Goal: Information Seeking & Learning: Check status

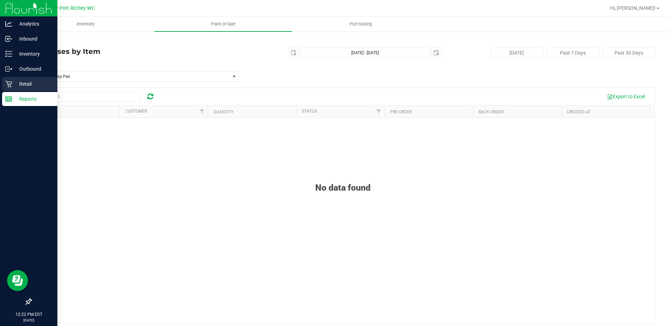
click at [25, 84] on p "Retail" at bounding box center [33, 84] width 42 height 8
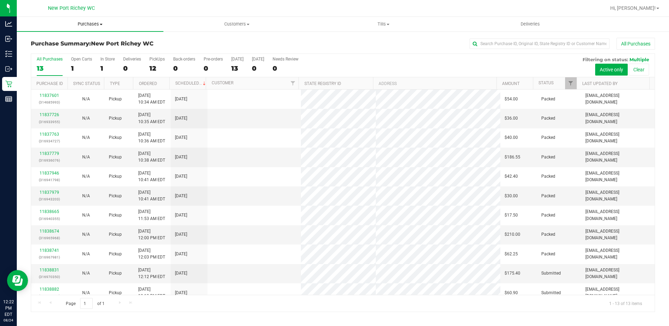
click at [101, 25] on span "Purchases" at bounding box center [90, 24] width 147 height 6
click at [69, 50] on li "Fulfillment" at bounding box center [90, 51] width 147 height 8
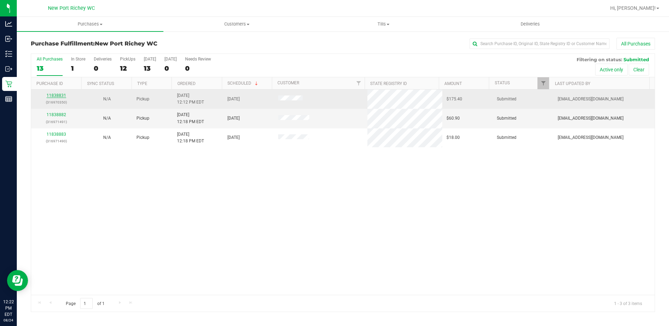
click at [59, 96] on link "11838831" at bounding box center [57, 95] width 20 height 5
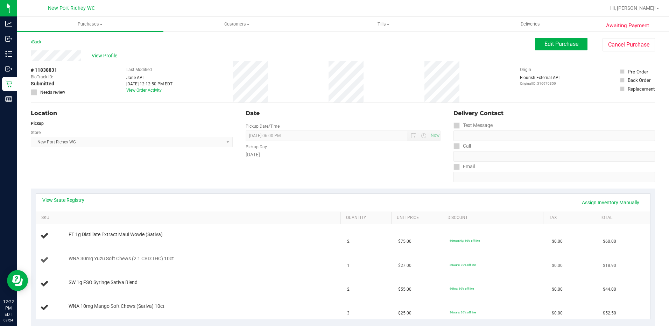
scroll to position [35, 0]
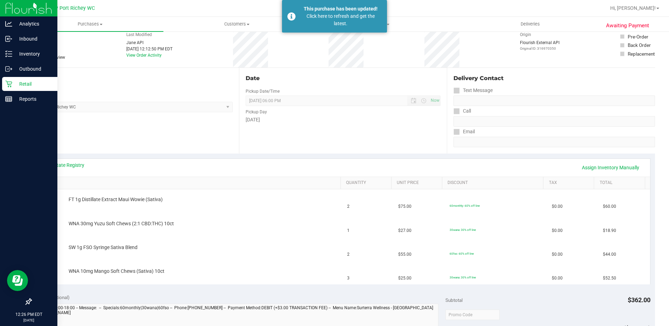
click at [28, 79] on div "Retail" at bounding box center [29, 84] width 55 height 14
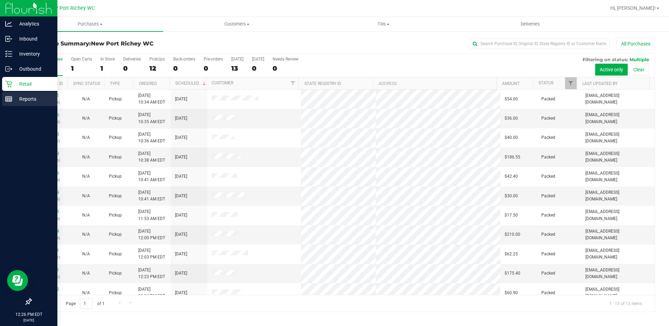
click at [28, 99] on p "Reports" at bounding box center [33, 99] width 42 height 8
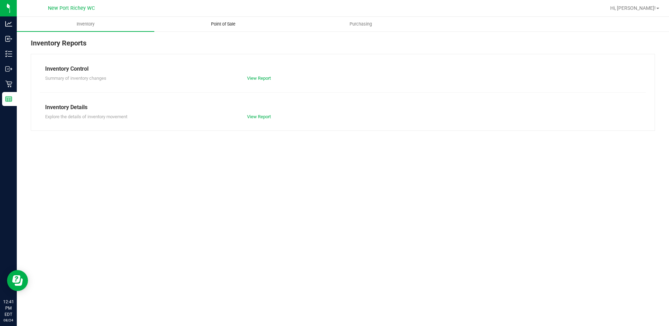
click at [221, 23] on span "Point of Sale" at bounding box center [223, 24] width 43 height 6
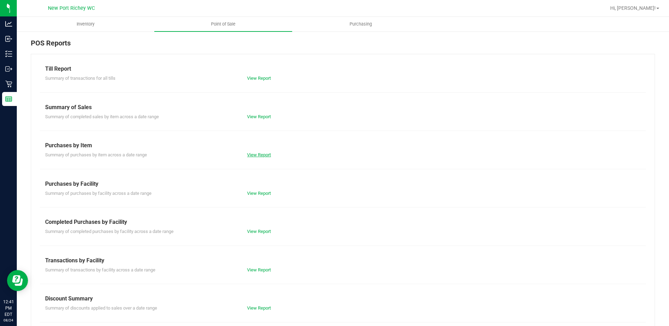
click at [259, 155] on link "View Report" at bounding box center [259, 154] width 24 height 5
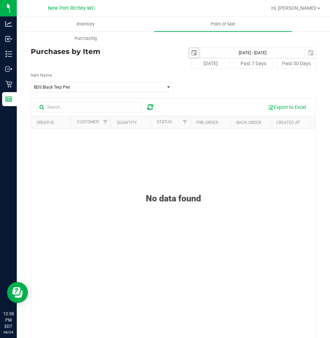
click at [191, 50] on span "select" at bounding box center [194, 53] width 6 height 6
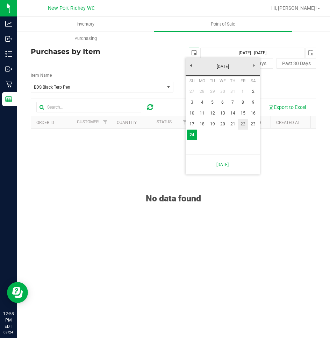
click at [244, 125] on link "22" at bounding box center [243, 124] width 10 height 11
type input "[DATE]"
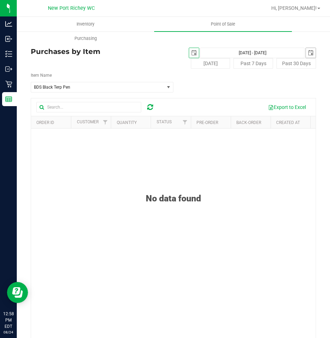
click at [308, 51] on span "select" at bounding box center [311, 53] width 6 height 6
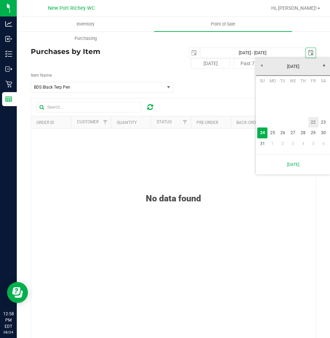
click at [312, 122] on link "22" at bounding box center [314, 122] width 10 height 11
type input "[DATE] - [DATE]"
type input "[DATE]"
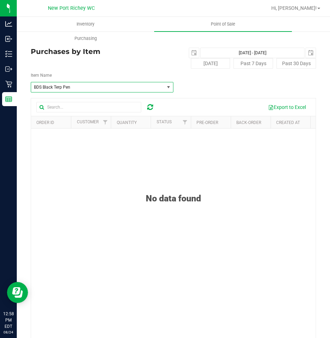
click at [166, 86] on span "select" at bounding box center [169, 87] width 6 height 6
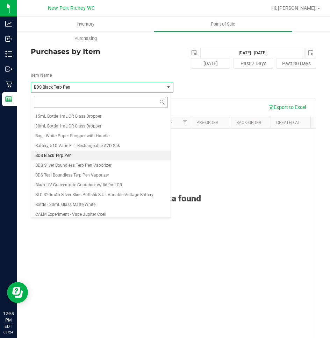
click at [56, 104] on input at bounding box center [101, 102] width 134 height 11
click at [240, 159] on div "No data found" at bounding box center [173, 258] width 285 height 260
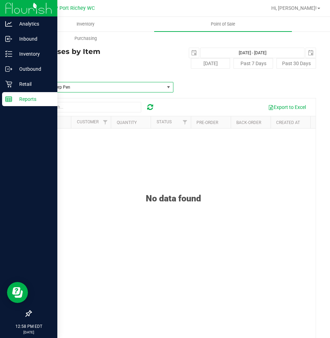
click at [32, 99] on p "Reports" at bounding box center [33, 99] width 42 height 8
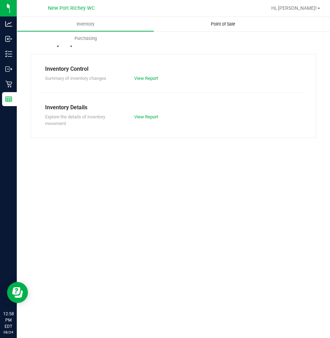
click at [214, 24] on span "Point of Sale" at bounding box center [223, 24] width 43 height 6
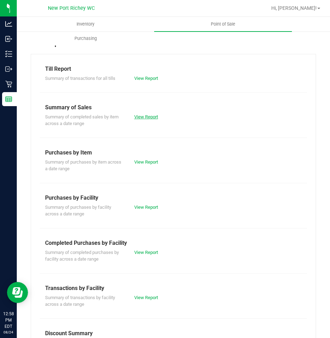
click at [145, 117] on link "View Report" at bounding box center [146, 116] width 24 height 5
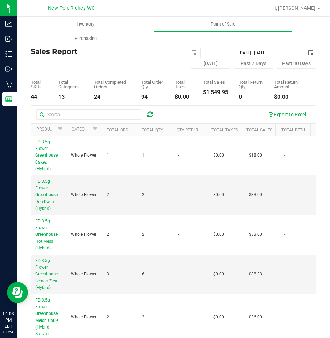
click at [308, 53] on span "select" at bounding box center [311, 53] width 6 height 6
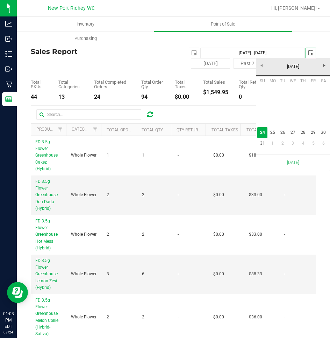
scroll to position [0, 17]
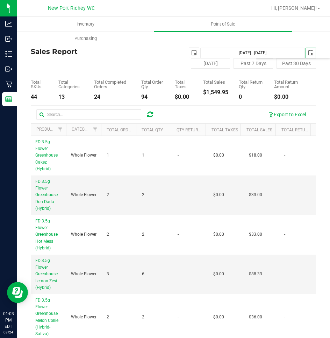
click at [191, 52] on span "select" at bounding box center [194, 53] width 6 height 6
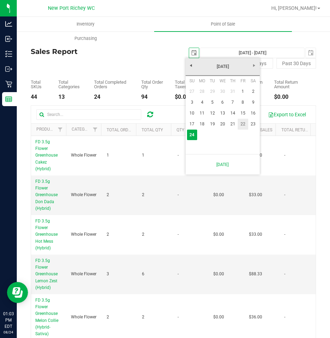
click at [242, 122] on link "22" at bounding box center [243, 124] width 10 height 11
type input "[DATE]"
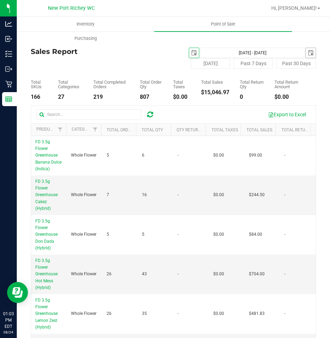
click at [308, 51] on span "select" at bounding box center [311, 53] width 6 height 6
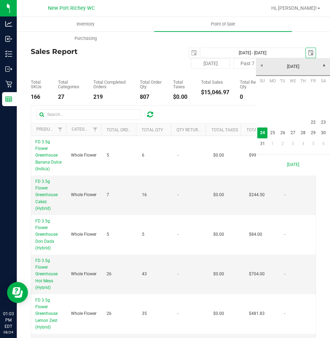
scroll to position [0, 17]
click at [312, 122] on link "22" at bounding box center [314, 122] width 10 height 11
type input "[DATE] - [DATE]"
type input "[DATE]"
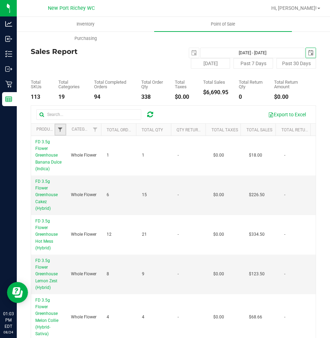
click at [60, 129] on span "Filter" at bounding box center [60, 130] width 6 height 6
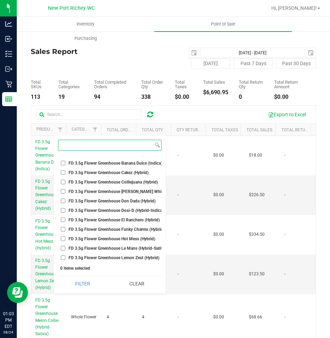
scroll to position [1189, 0]
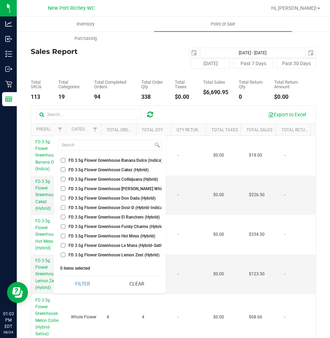
click at [63, 169] on input "FD 3.5g Flower Greenhouse Cakez (Hybrid)" at bounding box center [63, 169] width 5 height 5
checkbox input "true"
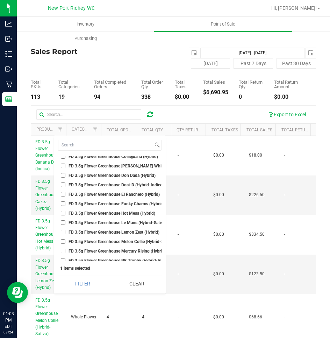
scroll to position [1224, 0]
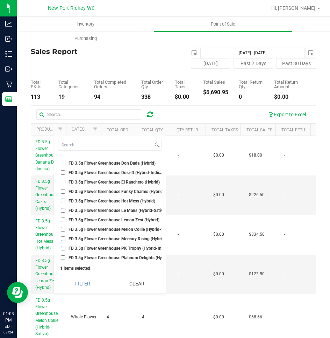
click at [63, 220] on input "FD 3.5g Flower Greenhouse Lemon Zest (Hybrid)" at bounding box center [63, 219] width 5 height 5
checkbox input "true"
click at [64, 249] on input "FD 3.5g Flower Greenhouse PK Trophy (Hybrid-Indica)" at bounding box center [63, 248] width 5 height 5
click at [63, 248] on input "FD 3.5g Flower Greenhouse PK Trophy (Hybrid-Indica)" at bounding box center [63, 248] width 5 height 5
checkbox input "false"
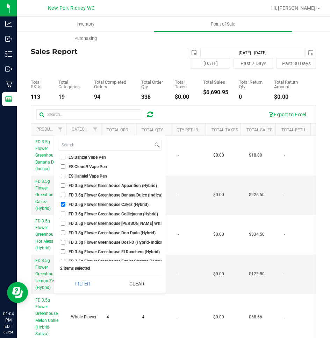
scroll to position [1154, 0]
click at [63, 205] on input "FD 3.5g Flower Greenhouse Cakez (Hybrid)" at bounding box center [63, 204] width 5 height 5
checkbox input "true"
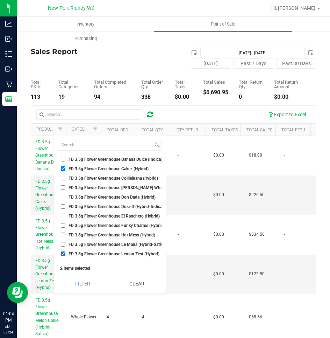
scroll to position [1224, 0]
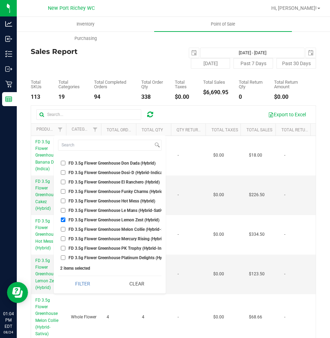
click at [63, 247] on input "FD 3.5g Flower Greenhouse PK Trophy (Hybrid-Indica)" at bounding box center [63, 248] width 5 height 5
checkbox input "true"
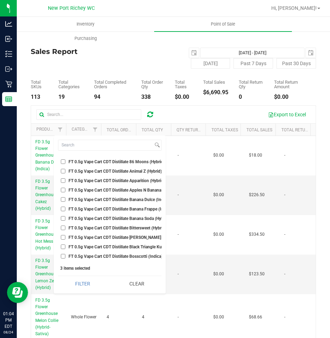
scroll to position [4478, 0]
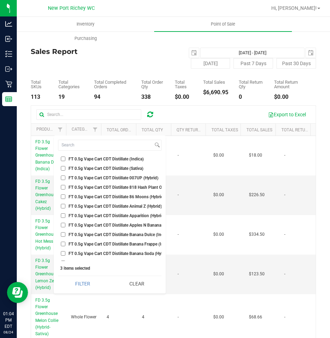
click at [63, 205] on input "FT 0.5g Vape Cart CDT Distillate Animal Z (Hybrid)" at bounding box center [63, 206] width 5 height 5
checkbox input "true"
click at [63, 224] on input "FT 0.5g Vape Cart CDT Distillate Apples N Bananas x Pancakes Jealousy (Hybrid)" at bounding box center [63, 224] width 5 height 5
checkbox input "true"
click at [63, 234] on input "FT 0.5g Vape Cart CDT Distillate Banana Dulce (Indica)" at bounding box center [63, 234] width 5 height 5
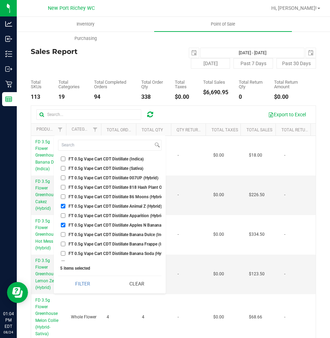
checkbox input "true"
click at [63, 244] on input "FT 0.5g Vape Cart CDT Distillate Banana Frappe (Indica)" at bounding box center [63, 243] width 5 height 5
checkbox input "true"
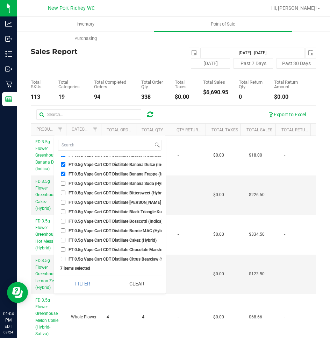
click at [63, 220] on input "FT 0.5g Vape Cart CDT Distillate Bosscotti (Indica)" at bounding box center [63, 221] width 5 height 5
checkbox input "true"
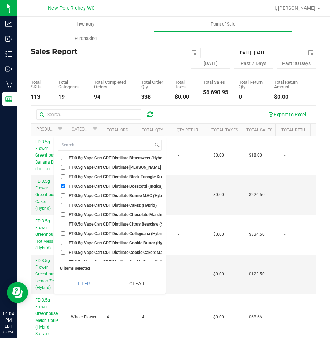
click at [61, 206] on input "FT 0.5g Vape Cart CDT Distillate Cakez (Hybrid)" at bounding box center [63, 205] width 5 height 5
checkbox input "true"
click at [63, 224] on input "FT 0.5g Vape Cart CDT Distillate Citrus Bearclaw (Sativa)" at bounding box center [63, 223] width 5 height 5
checkbox input "true"
click at [63, 234] on input "FT 0.5g Vape Cart CDT Distillate Colliejuana (Hybrid)" at bounding box center [63, 233] width 5 height 5
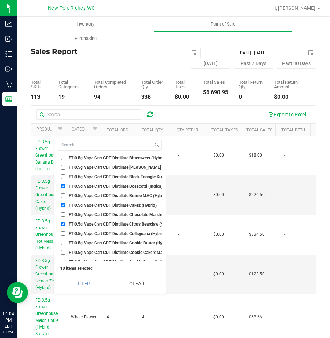
checkbox input "true"
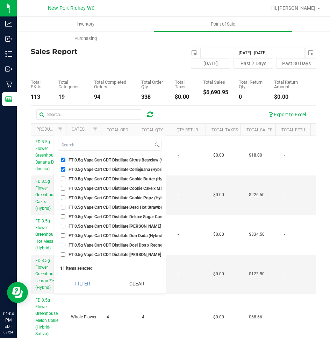
scroll to position [4653, 0]
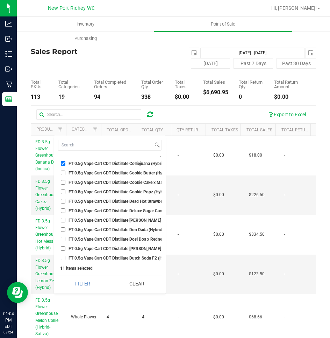
click at [62, 191] on input "FT 0.5g Vape Cart CDT Distillate Cookie Popz (Hybrid)" at bounding box center [63, 191] width 5 height 5
checkbox input "true"
click at [64, 228] on input "FT 0.5g Vape Cart CDT Distillate Don Dada (Hybrid)" at bounding box center [63, 229] width 5 height 5
checkbox input "true"
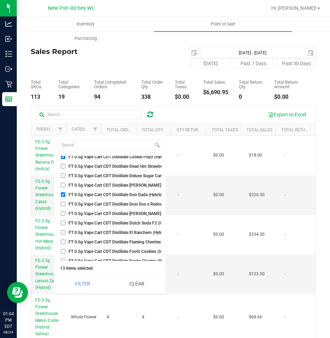
click at [62, 213] on input "FT 0.5g Vape Cart CDT Distillate [PERSON_NAME] (Hybrid)" at bounding box center [63, 213] width 5 height 5
checkbox input "true"
click at [63, 222] on input "FT 0.5g Vape Cart CDT Distillate Dutch Soda F2 (Hybrid)" at bounding box center [63, 222] width 5 height 5
checkbox input "true"
click at [60, 232] on li "FT 0.5g Vape Cart CDT Distillate El Ranchero (Hybrid)" at bounding box center [110, 231] width 104 height 7
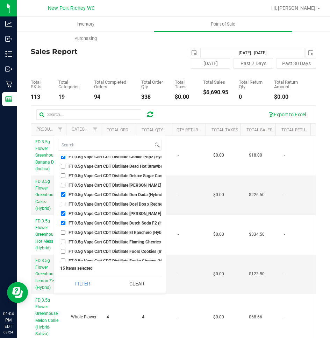
click at [63, 231] on input "FT 0.5g Vape Cart CDT Distillate El Ranchero (Hybrid)" at bounding box center [63, 232] width 5 height 5
checkbox input "true"
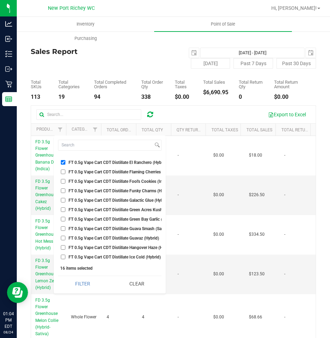
click at [63, 210] on input "FT 0.5g Vape Cart CDT Distillate Green Acres Kush (Hybrid)" at bounding box center [63, 209] width 5 height 5
checkbox input "true"
click at [63, 219] on input "FT 0.5g Vape Cart CDT Distillate Green Bay Garlic (Hybrid)" at bounding box center [63, 219] width 5 height 5
checkbox input "true"
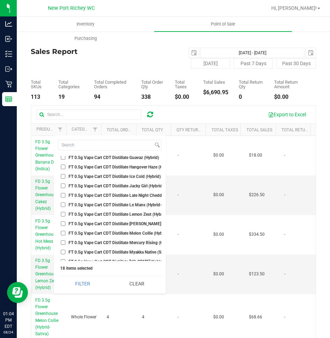
scroll to position [4828, 0]
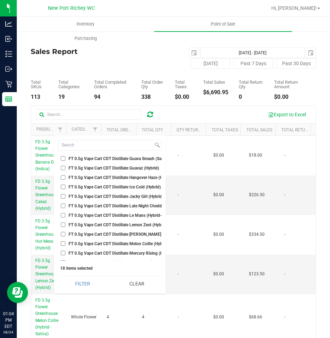
click at [63, 186] on input "FT 0.5g Vape Cart CDT Distillate Ice Cold (Hybrid)" at bounding box center [63, 186] width 5 height 5
checkbox input "true"
click at [63, 205] on input "FT 0.5g Vape Cart CDT Distillate Late Night Cheddar (Indica)" at bounding box center [63, 205] width 5 height 5
checkbox input "true"
click at [62, 214] on input "FT 0.5g Vape Cart CDT Distillate Le Mans (Hybrid-Sativa)" at bounding box center [63, 215] width 5 height 5
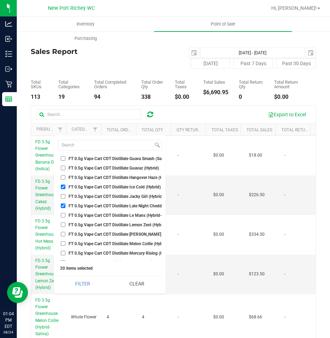
checkbox input "true"
click at [63, 225] on input "FT 0.5g Vape Cart CDT Distillate Lemon Zest (Hybrid)" at bounding box center [63, 224] width 5 height 5
checkbox input "true"
click at [62, 243] on input "FT 0.5g Vape Cart CDT Distillate Melon Collie (Hybrid-Sativa)" at bounding box center [63, 243] width 5 height 5
checkbox input "true"
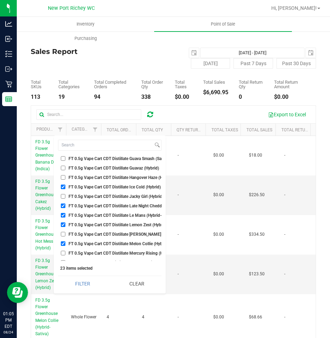
scroll to position [4863, 0]
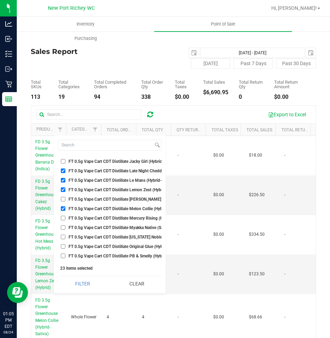
click at [64, 218] on input "FT 0.5g Vape Cart CDT Distillate Mercury Rising (Hybrid)" at bounding box center [63, 217] width 5 height 5
checkbox input "true"
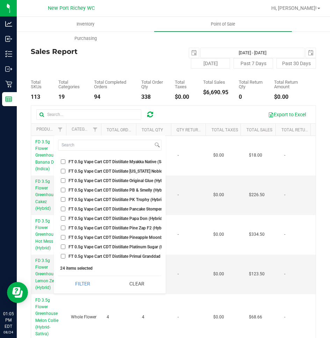
scroll to position [4933, 0]
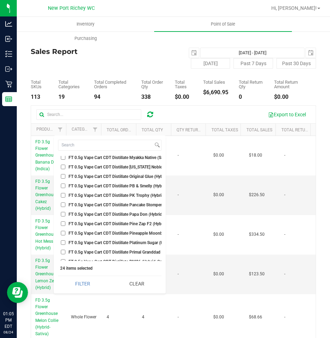
click at [62, 186] on input "FT 0.5g Vape Cart CDT Distillate PB & Smelly (Hybrid)" at bounding box center [63, 185] width 5 height 5
checkbox input "true"
click at [63, 195] on input "FT 0.5g Vape Cart CDT Distillate PK Trophy (Hybrid-Indica)" at bounding box center [63, 195] width 5 height 5
checkbox input "true"
click at [64, 223] on input "FT 0.5g Vape Cart CDT Distillate Pine Zap F2 (Hybrid)" at bounding box center [63, 223] width 5 height 5
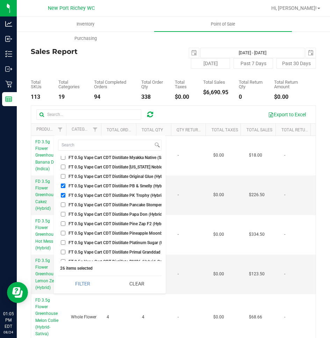
checkbox input "true"
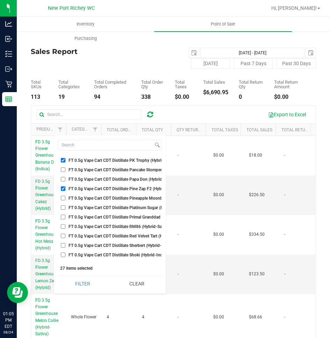
scroll to position [5038, 0]
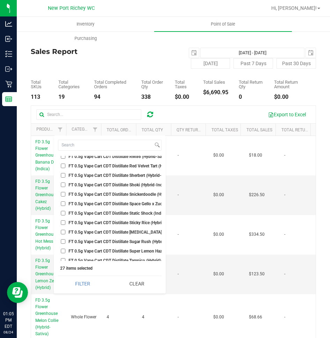
click at [64, 202] on input "FT 0.5g Vape Cart CDT Distillate Space Gello x Zuchi (Hybrid)" at bounding box center [63, 203] width 5 height 5
checkbox input "true"
click at [63, 211] on input "FT 0.5g Vape Cart CDT Distillate Static Shock (Indica)" at bounding box center [63, 213] width 5 height 5
checkbox input "true"
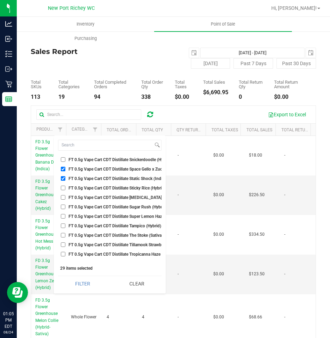
scroll to position [5073, 0]
click at [64, 205] on input "FT 0.5g Vape Cart CDT Distillate Sugar Rush (Hybrid-Sativa)" at bounding box center [63, 206] width 5 height 5
checkbox input "true"
click at [64, 215] on input "FT 0.5g Vape Cart CDT Distillate Super Lemon Haze (Hybrid-Sativa)" at bounding box center [63, 215] width 5 height 5
checkbox input "true"
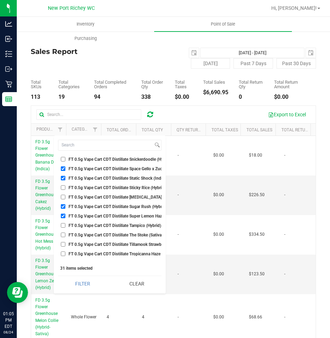
click at [63, 226] on input "FT 0.5g Vape Cart CDT Distillate Tampico (Hybrid)" at bounding box center [63, 225] width 5 height 5
checkbox input "true"
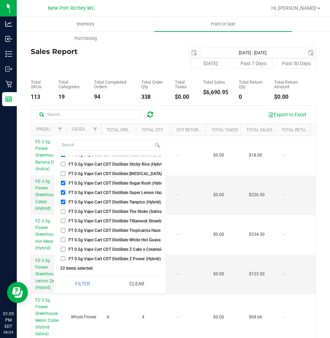
scroll to position [5108, 0]
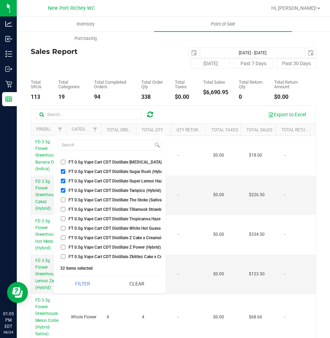
click at [64, 198] on input "FT 0.5g Vape Cart CDT Distillate The Stoke (Sativa)" at bounding box center [63, 199] width 5 height 5
checkbox input "true"
click at [63, 228] on input "FT 0.5g Vape Cart CDT Distillate White Hot Guava 14 x Black Velvet (Hybrid)" at bounding box center [63, 228] width 5 height 5
checkbox input "true"
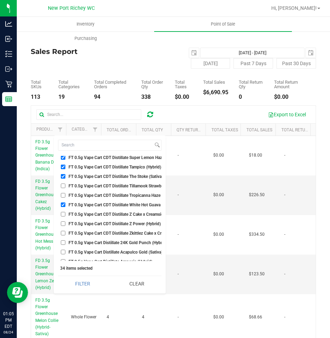
scroll to position [5143, 0]
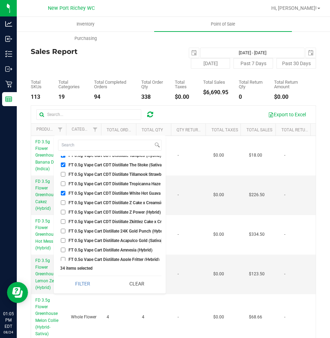
click at [63, 203] on input "FT 0.5g Vape Cart CDT Distillate Z Cake x Creamsickle (Indica)" at bounding box center [63, 202] width 5 height 5
checkbox input "true"
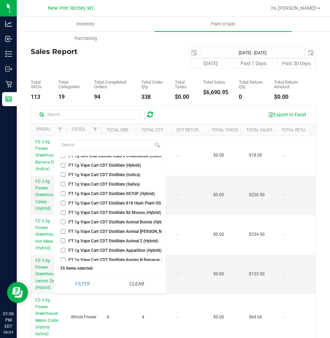
scroll to position [9131, 0]
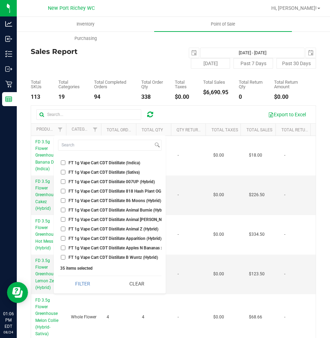
click at [62, 229] on input "FT 1g Vape Cart CDT Distillate Animal Z (Hybrid)" at bounding box center [63, 228] width 5 height 5
checkbox input "true"
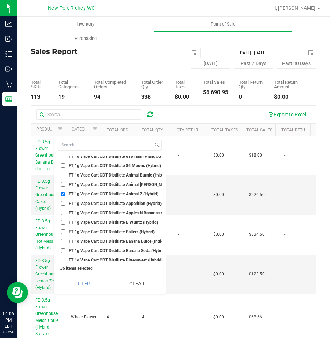
click at [64, 213] on input "FT 1g Vape Cart CDT Distillate Apples N Bananas x Pancakes Jealousy (Hybrid)" at bounding box center [63, 212] width 5 height 5
checkbox input "true"
click at [64, 241] on input "FT 1g Vape Cart CDT Distillate Banana Dulce (Indica)" at bounding box center [63, 241] width 5 height 5
checkbox input "true"
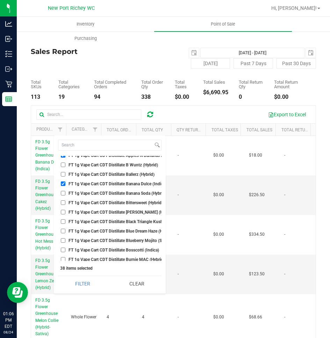
scroll to position [9236, 0]
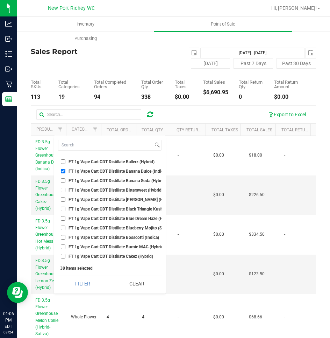
click at [64, 236] on input "FT 1g Vape Cart CDT Distillate Bosscotti (Indica)" at bounding box center [63, 237] width 5 height 5
checkbox input "true"
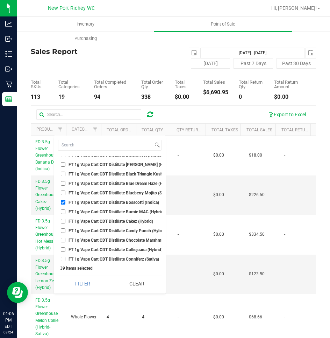
scroll to position [9306, 0]
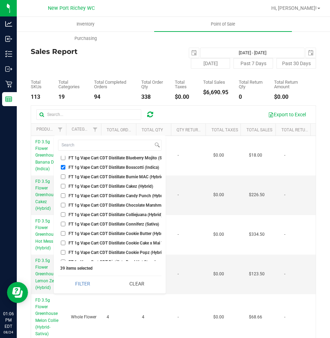
click at [63, 187] on input "FT 1g Vape Cart CDT Distillate Cakez (Hybrid)" at bounding box center [63, 186] width 5 height 5
checkbox input "true"
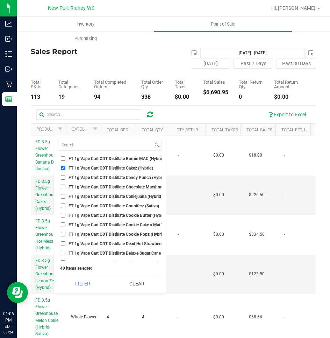
scroll to position [9341, 0]
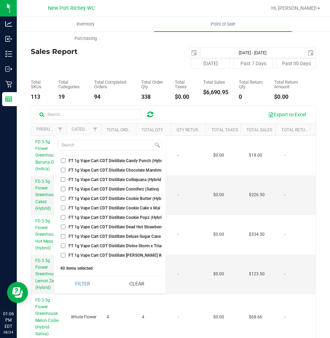
click at [62, 218] on input "FT 1g Vape Cart CDT Distillate Cookie Popz (Hybrid)" at bounding box center [63, 217] width 5 height 5
checkbox input "true"
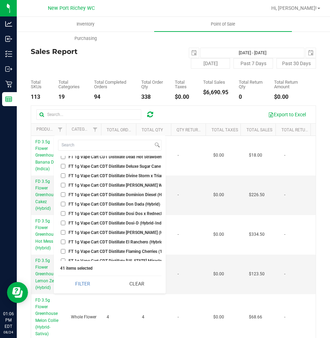
click at [62, 204] on input "FT 1g Vape Cart CDT Distillate Don Dada (Hybrid)" at bounding box center [63, 204] width 5 height 5
checkbox input "true"
click at [63, 231] on input "FT 1g Vape Cart CDT Distillate [PERSON_NAME] (Hybrid)" at bounding box center [63, 232] width 5 height 5
checkbox input "true"
click at [63, 241] on input "FT 1g Vape Cart CDT Distillate El Ranchero (Hybrid)" at bounding box center [63, 241] width 5 height 5
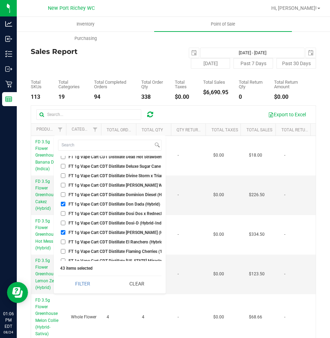
checkbox input "true"
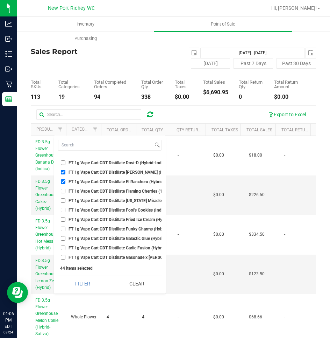
scroll to position [9480, 0]
click at [63, 211] on input "FT 1g Vape Cart CDT Distillate Fried Ice Cream (Hybrid)" at bounding box center [63, 209] width 5 height 5
checkbox input "true"
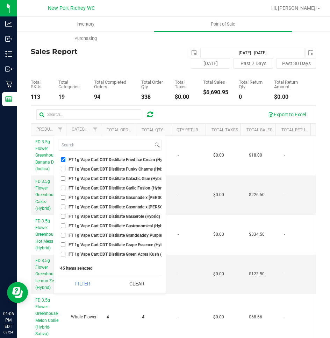
scroll to position [9550, 0]
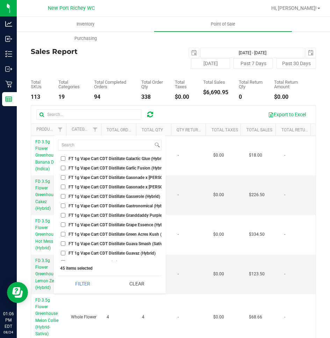
click at [63, 196] on input "FT 1g Vape Cart CDT Distillate Gasserole (Hybrid)" at bounding box center [63, 196] width 5 height 5
checkbox input "true"
click at [62, 225] on input "FT 1g Vape Cart CDT Distillate Grape Essence (Hybrid)" at bounding box center [63, 224] width 5 height 5
checkbox input "true"
click at [63, 234] on input "FT 1g Vape Cart CDT Distillate Green Acres Kush (Hybrid)" at bounding box center [63, 234] width 5 height 5
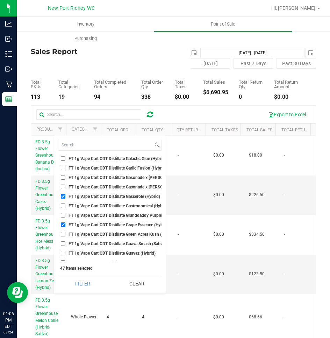
checkbox input "true"
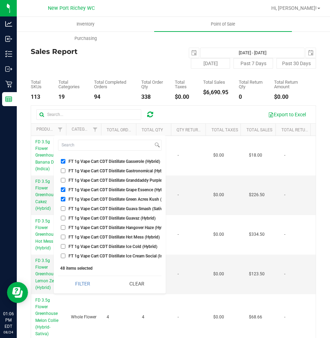
scroll to position [9620, 0]
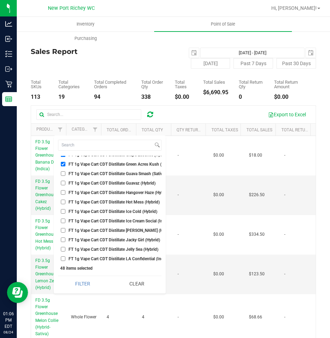
click at [62, 202] on input "FT 1g Vape Cart CDT Distillate Hot Mess (Hybrid)" at bounding box center [63, 201] width 5 height 5
checkbox input "true"
click at [64, 211] on input "FT 1g Vape Cart CDT Distillate Ice Cold (Hybrid)" at bounding box center [63, 211] width 5 height 5
checkbox input "true"
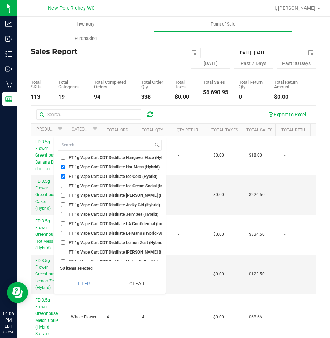
click at [64, 213] on input "FT 1g Vape Cart CDT Distillate Jelly Sea (Hybrid)" at bounding box center [63, 214] width 5 height 5
checkbox input "true"
click at [62, 232] on input "FT 1g Vape Cart CDT Distillate Le Mans (Hybrid-Sativa)" at bounding box center [63, 233] width 5 height 5
checkbox input "true"
click at [64, 242] on input "FT 1g Vape Cart CDT Distillate Lemon Zest (Hybrid)" at bounding box center [63, 242] width 5 height 5
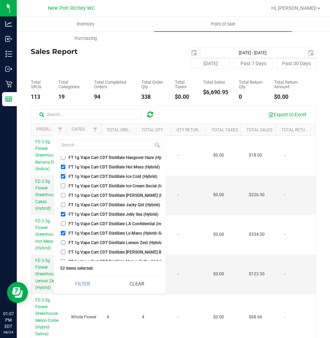
checkbox input "true"
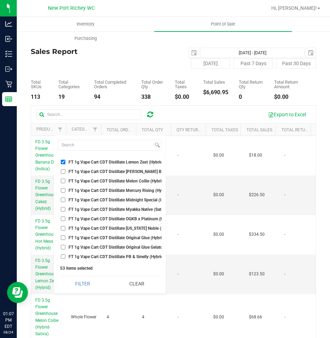
scroll to position [9725, 0]
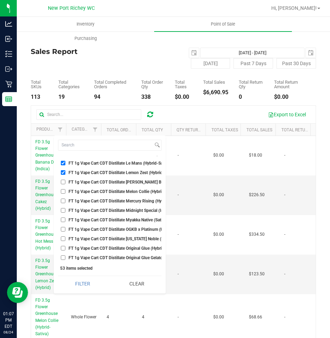
click at [63, 200] on input "FT 1g Vape Cart CDT Distillate Mercury Rising (Hybrid)" at bounding box center [63, 200] width 5 height 5
checkbox input "true"
click at [63, 192] on input "FT 1g Vape Cart CDT Distillate Melon Collie (Hybrid-Sativa)" at bounding box center [63, 191] width 5 height 5
checkbox input "true"
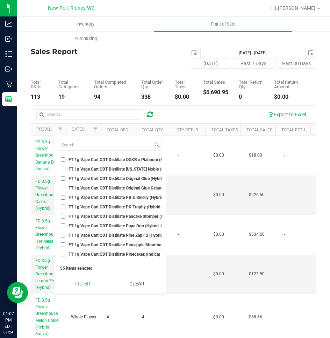
scroll to position [9795, 0]
click at [63, 198] on input "FT 1g Vape Cart CDT Distillate PB & Smelly (Hybrid)" at bounding box center [63, 197] width 5 height 5
checkbox input "true"
click at [63, 205] on input "FT 1g Vape Cart CDT Distillate PK Trophy (Hybrid-Indica)" at bounding box center [63, 206] width 5 height 5
checkbox input "true"
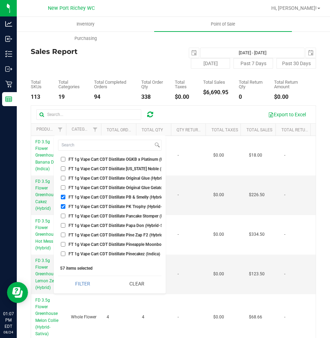
click at [62, 233] on input "FT 1g Vape Cart CDT Distillate Pine Zap F2 (Hybrid)" at bounding box center [63, 234] width 5 height 5
checkbox input "true"
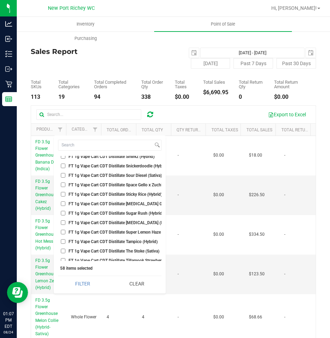
scroll to position [10005, 0]
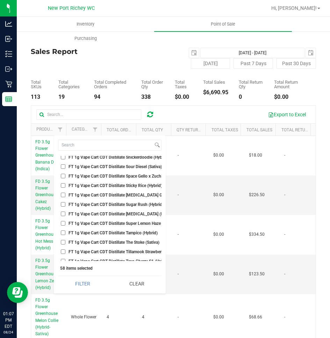
click at [62, 204] on input "FT 1g Vape Cart CDT Distillate Sugar Rush (Hybrid-Sativa)" at bounding box center [63, 204] width 5 height 5
checkbox input "true"
click at [64, 222] on input "FT 1g Vape Cart CDT Distillate Super Lemon Haze (Hybrid-Sativa)" at bounding box center [63, 223] width 5 height 5
checkbox input "true"
click at [64, 232] on input "FT 1g Vape Cart CDT Distillate Tampico (Hybrid)" at bounding box center [63, 232] width 5 height 5
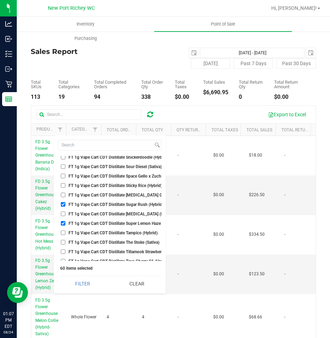
checkbox input "true"
click at [63, 242] on input "FT 1g Vape Cart CDT Distillate The Stoke (Sativa)" at bounding box center [63, 242] width 5 height 5
checkbox input "true"
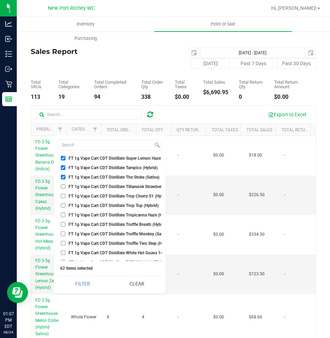
scroll to position [10075, 0]
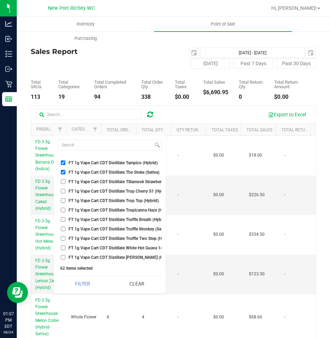
click at [63, 200] on input "FT 1g Vape Cart CDT Distillate Trop Top (Hybrid)" at bounding box center [63, 200] width 5 height 5
checkbox input "true"
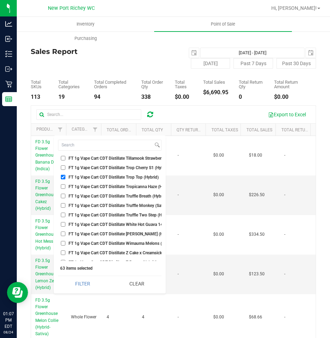
scroll to position [10110, 0]
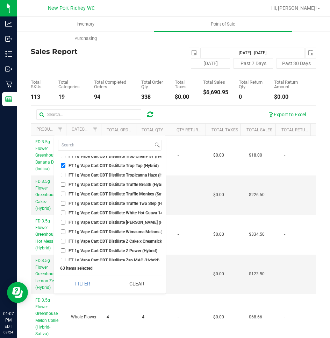
click at [63, 212] on input "FT 1g Vape Cart CDT Distillate White Hot Guava 14 x Black Velvet (Hybrid)" at bounding box center [63, 212] width 5 height 5
checkbox input "true"
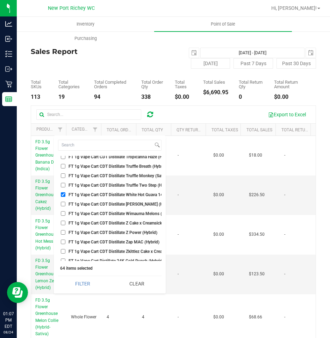
scroll to position [10145, 0]
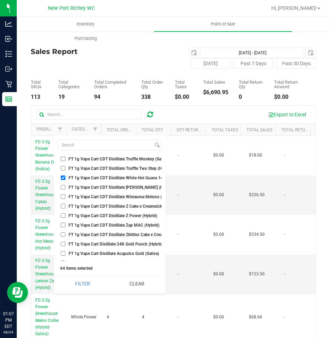
click at [63, 205] on input "FT 1g Vape Cart CDT Distillate Z Cake x Creamsickle (Indica)" at bounding box center [63, 206] width 5 height 5
checkbox input "true"
click at [58, 276] on button "Filter" at bounding box center [82, 283] width 49 height 15
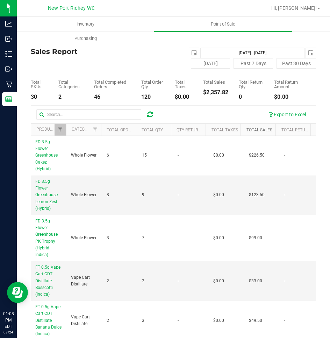
click at [250, 129] on link "Total Sales" at bounding box center [260, 129] width 26 height 5
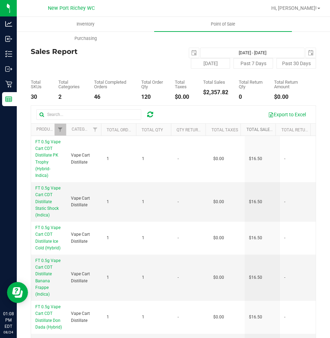
click at [250, 129] on link "Total Sales" at bounding box center [264, 129] width 34 height 5
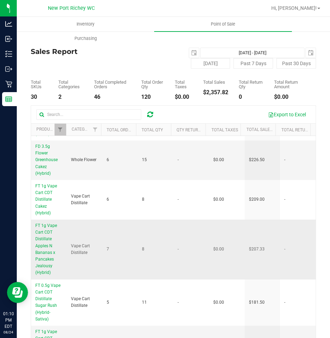
scroll to position [70, 0]
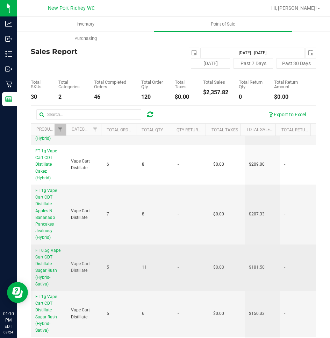
click at [174, 245] on td "-" at bounding box center [192, 267] width 36 height 46
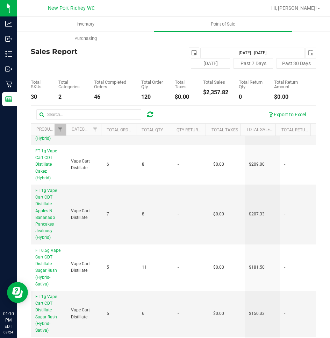
click at [191, 52] on span "select" at bounding box center [194, 53] width 6 height 6
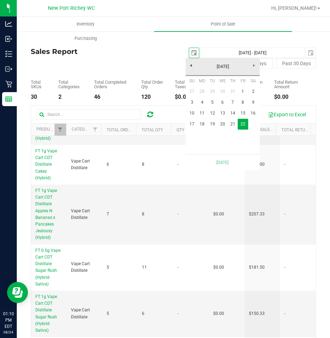
scroll to position [0, 17]
click at [170, 42] on div "Inventory Point of Sale Purchasing" at bounding box center [182, 31] width 330 height 29
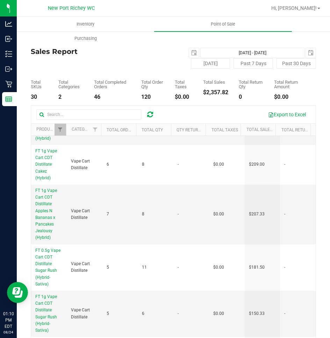
scroll to position [0, 0]
click at [306, 50] on span "select" at bounding box center [311, 53] width 10 height 10
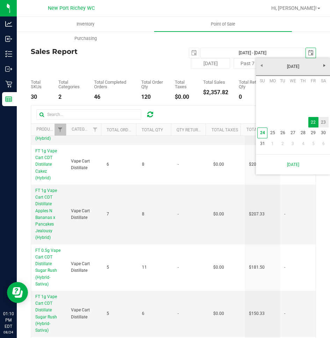
click at [325, 120] on link "23" at bounding box center [324, 122] width 10 height 11
type input "[DATE] - [DATE]"
type input "[DATE]"
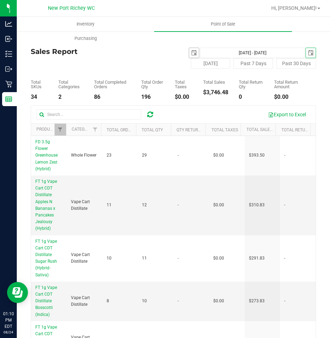
click at [191, 53] on span "select" at bounding box center [194, 53] width 6 height 6
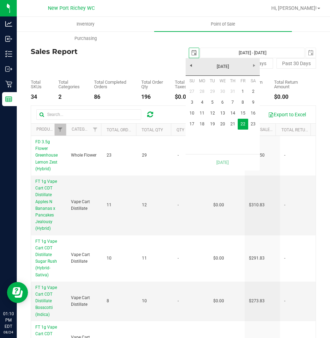
scroll to position [0, 17]
click at [252, 122] on link "23" at bounding box center [253, 124] width 10 height 11
type input "[DATE] - [DATE]"
type input "[DATE]"
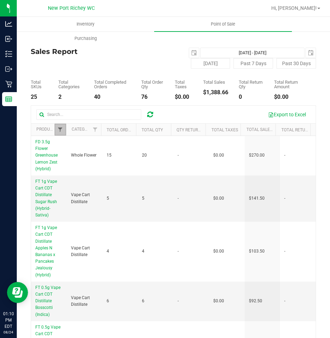
click at [59, 130] on span "Filter" at bounding box center [60, 130] width 6 height 6
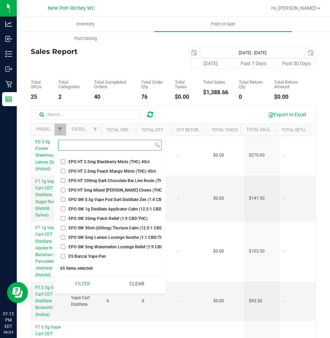
scroll to position [1119, 0]
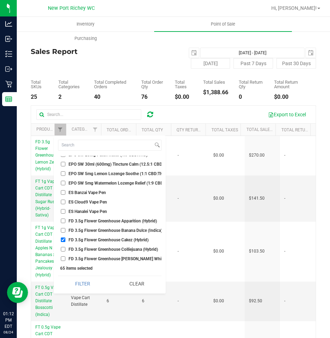
click at [63, 239] on input "FD 3.5g Flower Greenhouse Cakez (Hybrid)" at bounding box center [63, 239] width 5 height 5
checkbox input "false"
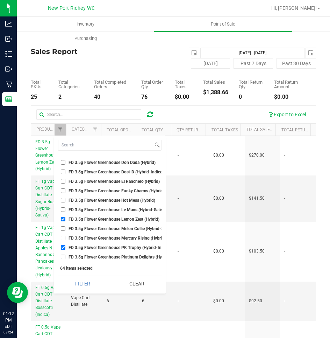
scroll to position [1224, 0]
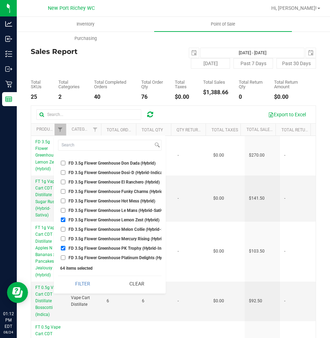
click at [63, 219] on input "FD 3.5g Flower Greenhouse Lemon Zest (Hybrid)" at bounding box center [63, 219] width 5 height 5
checkbox input "false"
click at [63, 248] on input "FD 3.5g Flower Greenhouse PK Trophy (Hybrid-Indica)" at bounding box center [63, 248] width 5 height 5
checkbox input "false"
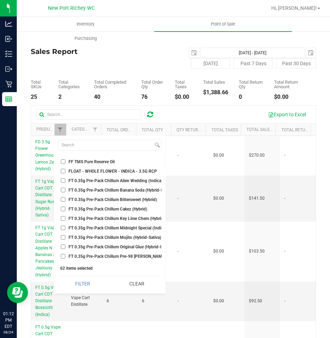
scroll to position [1574, 0]
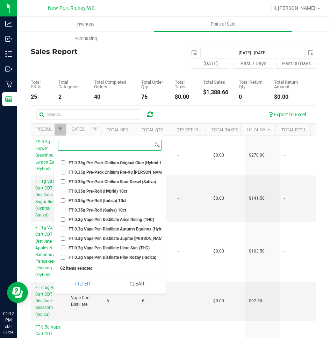
click at [79, 144] on input at bounding box center [105, 145] width 95 height 10
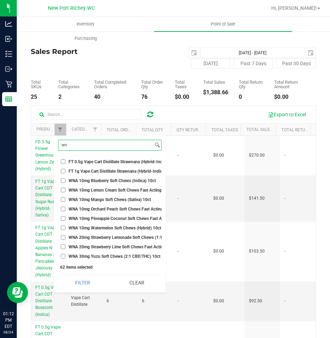
scroll to position [4, 0]
type input "wna"
click at [64, 178] on input "WNA 10mg Blueberry Soft Chews (Indica) 10ct" at bounding box center [63, 180] width 5 height 5
checkbox input "true"
click at [62, 188] on input "WNA 10mg Lemon Cream Soft Chews Fast Acting (Hybrid) 10ct" at bounding box center [63, 190] width 5 height 5
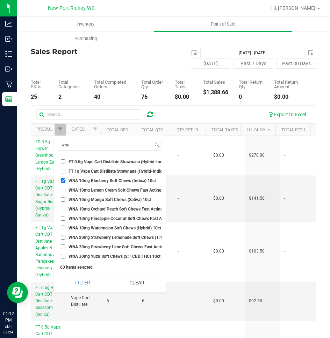
checkbox input "true"
click at [62, 197] on input "WNA 10mg Mango Soft Chews (Sativa) 10ct" at bounding box center [63, 199] width 5 height 5
checkbox input "true"
click at [63, 206] on input "WNA 10mg Orchard Peach Soft Chews Fast Acting (Sativa) 10ct" at bounding box center [63, 208] width 5 height 5
checkbox input "true"
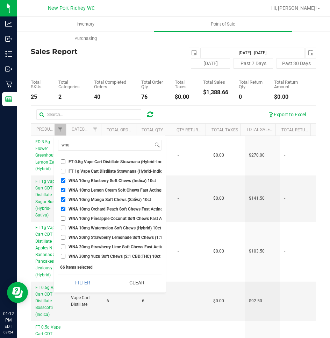
click at [63, 216] on input "WNA 10mg Pineapple Coconut Soft Chews Fast Acting (Indica) 10ct" at bounding box center [63, 218] width 5 height 5
checkbox input "true"
click at [62, 225] on input "WNA 10mg Watermelon Soft Chews (Hybrid) 10ct" at bounding box center [63, 227] width 5 height 5
checkbox input "true"
click at [62, 235] on input "WNA 20mg Strawberry Lemonade Soft Chews (1:1 CBD:THC) 10ct" at bounding box center [63, 237] width 5 height 5
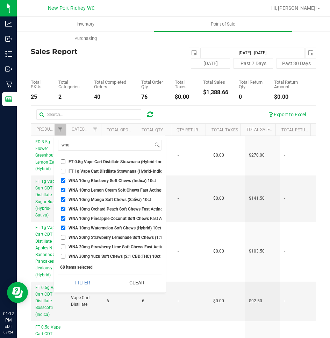
checkbox input "true"
click at [61, 244] on input "WNA 20mg Strawberry Lime Soft Chews Fast Acting (1:1 CBD:THC) 10ct" at bounding box center [63, 246] width 5 height 5
checkbox input "true"
click at [62, 254] on input "WNA 30mg Yuzu Soft Chews (2:1 CBD:THC) 10ct" at bounding box center [63, 256] width 5 height 5
checkbox input "true"
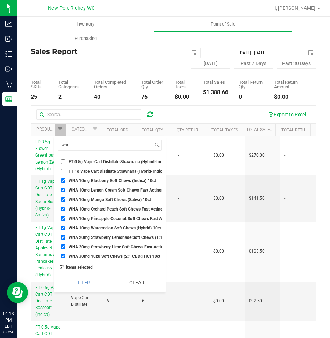
click at [58, 275] on button "Filter" at bounding box center [82, 282] width 49 height 15
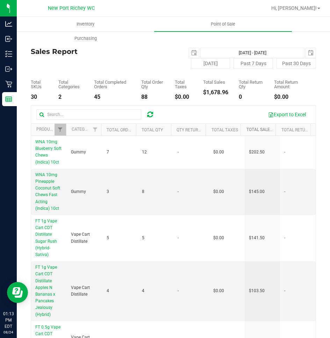
click at [249, 129] on link "Total Sales" at bounding box center [264, 129] width 34 height 5
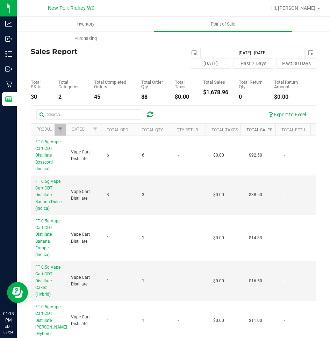
click at [249, 129] on link "Total Sales" at bounding box center [260, 129] width 26 height 5
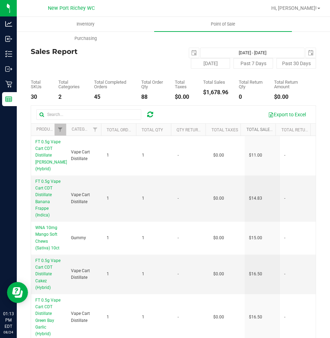
click at [252, 130] on link "Total Sales" at bounding box center [264, 129] width 34 height 5
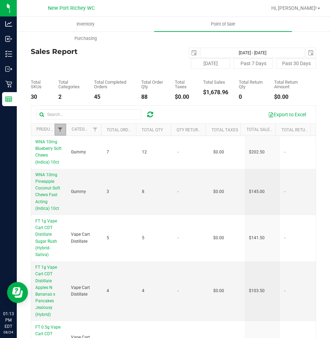
click at [60, 131] on span "Filter" at bounding box center [60, 130] width 6 height 6
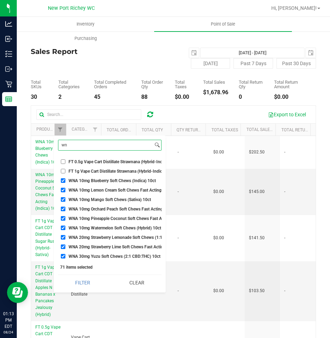
type input "w"
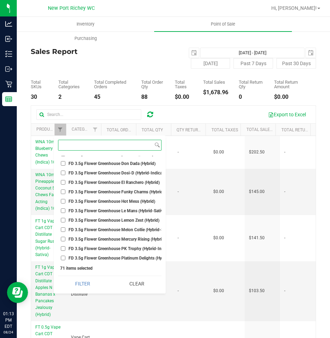
scroll to position [1224, 0]
click at [64, 219] on input "FD 3.5g Flower Greenhouse Lemon Zest (Hybrid)" at bounding box center [63, 219] width 5 height 5
checkbox input "true"
click at [58, 276] on button "Filter" at bounding box center [82, 283] width 49 height 15
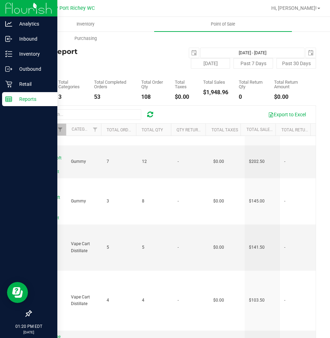
scroll to position [57, 0]
